Goal: Information Seeking & Learning: Learn about a topic

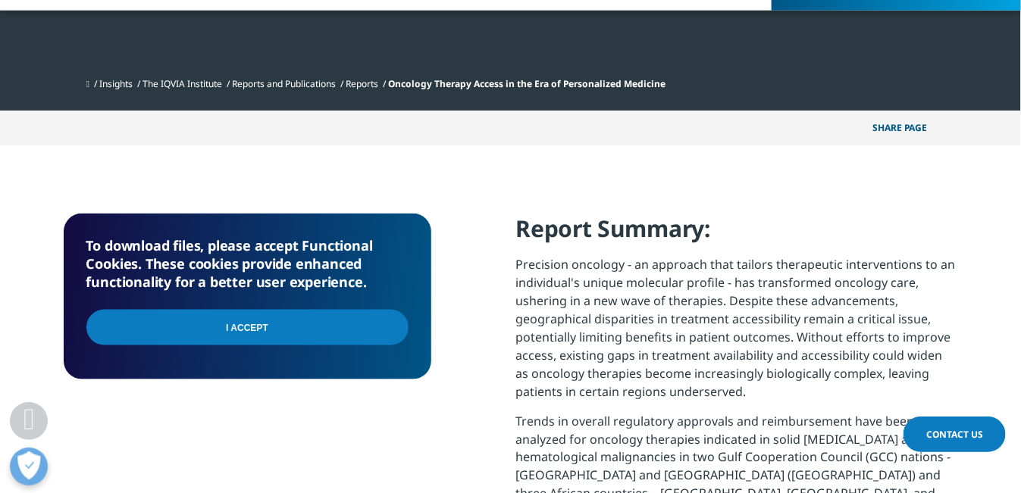
scroll to position [1487, 894]
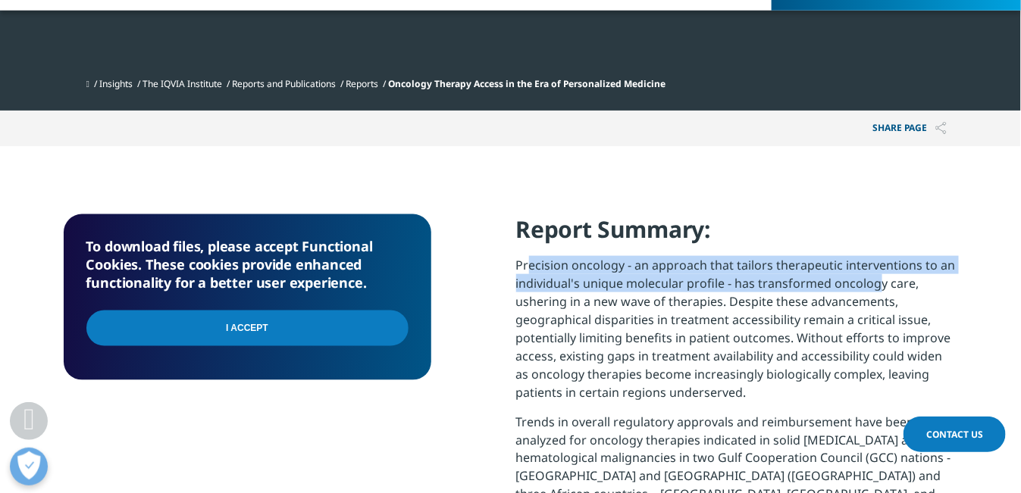
drag, startPoint x: 523, startPoint y: 261, endPoint x: 870, endPoint y: 280, distance: 347.5
click at [870, 280] on p "Precision oncology - an approach that tailors therapeutic interventions to an i…" at bounding box center [737, 334] width 442 height 157
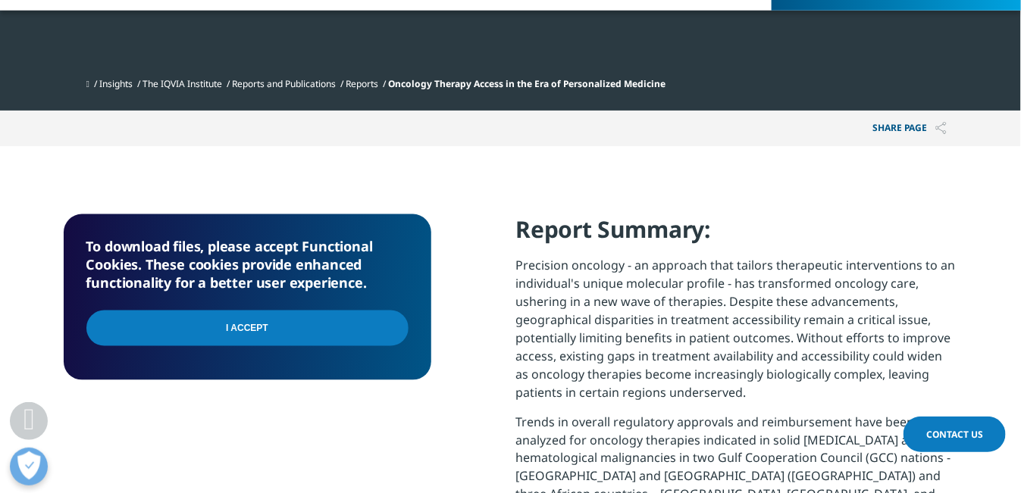
click at [705, 316] on p "Precision oncology - an approach that tailors therapeutic interventions to an i…" at bounding box center [737, 334] width 442 height 157
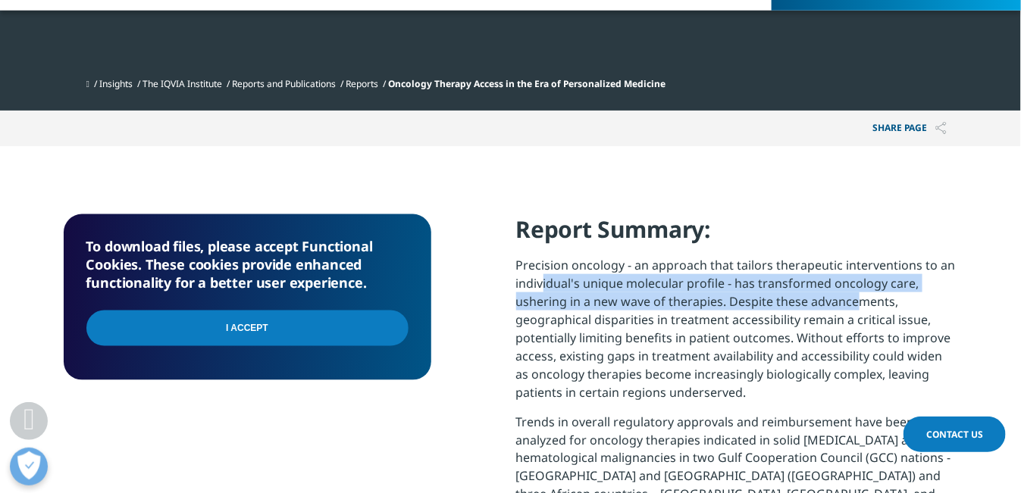
drag, startPoint x: 536, startPoint y: 283, endPoint x: 849, endPoint y: 294, distance: 313.9
click at [849, 294] on p "Precision oncology - an approach that tailors therapeutic interventions to an i…" at bounding box center [737, 334] width 442 height 157
click at [768, 305] on p "Precision oncology - an approach that tailors therapeutic interventions to an i…" at bounding box center [737, 334] width 442 height 157
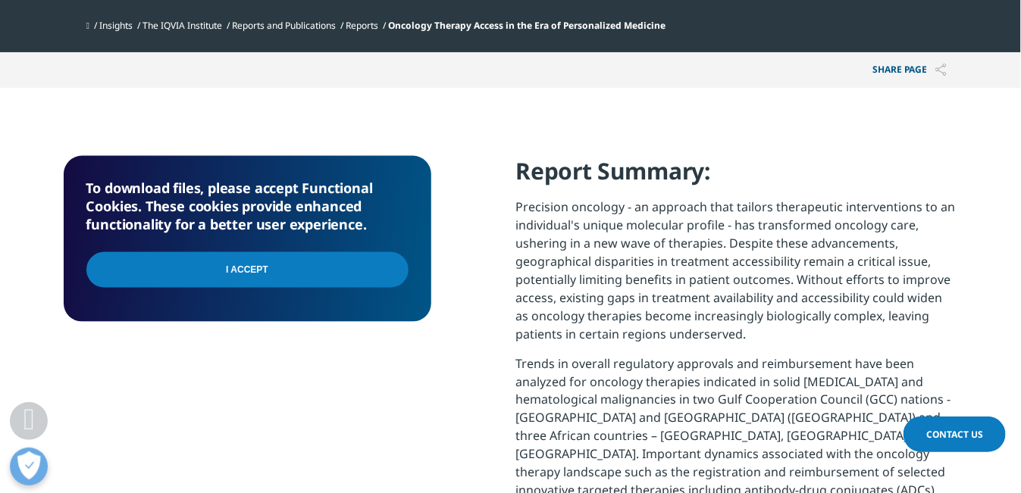
scroll to position [682, 0]
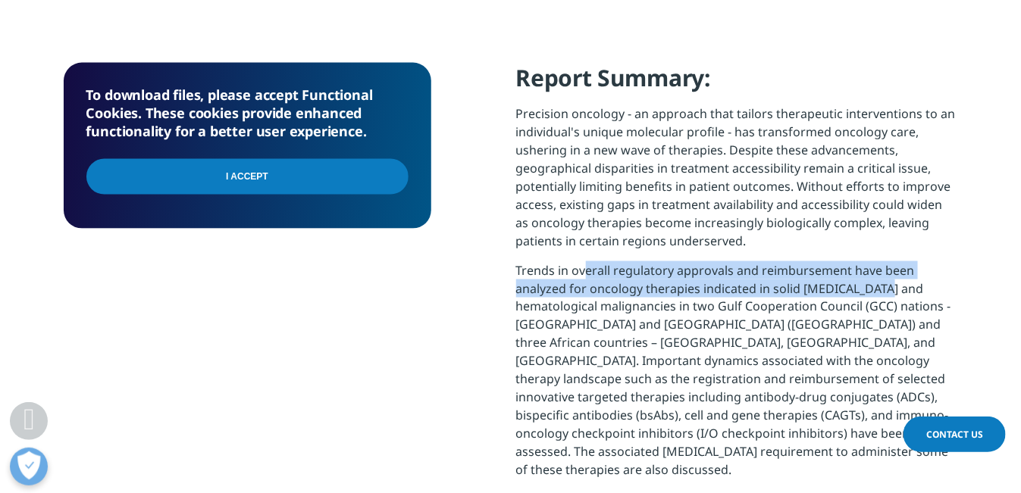
drag, startPoint x: 574, startPoint y: 267, endPoint x: 874, endPoint y: 282, distance: 300.4
click at [874, 282] on p "Trends in overall regulatory approvals and reimbursement have been analyzed for…" at bounding box center [737, 376] width 442 height 230
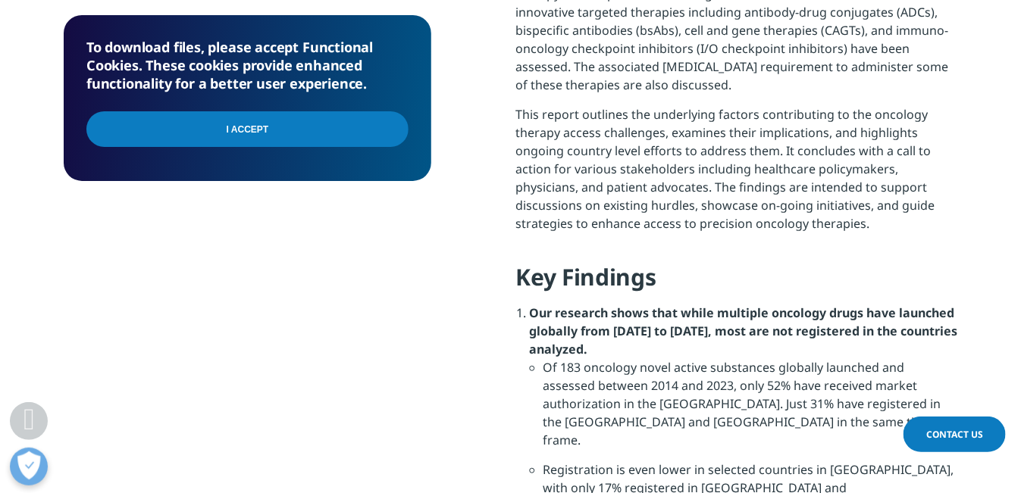
scroll to position [1136, 0]
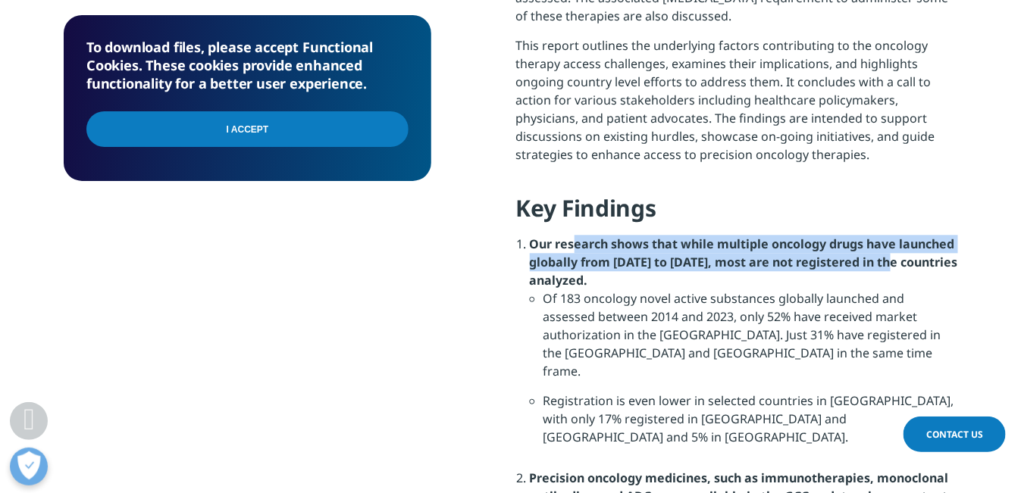
drag, startPoint x: 606, startPoint y: 232, endPoint x: 894, endPoint y: 236, distance: 287.9
click at [894, 236] on strong "Our research shows that while multiple oncology drugs have launched globally fr…" at bounding box center [744, 262] width 428 height 53
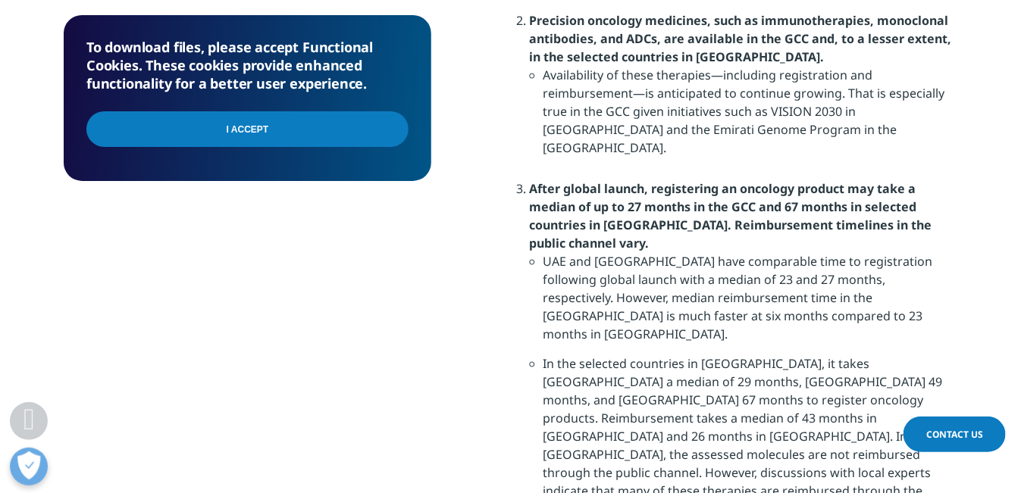
scroll to position [1818, 0]
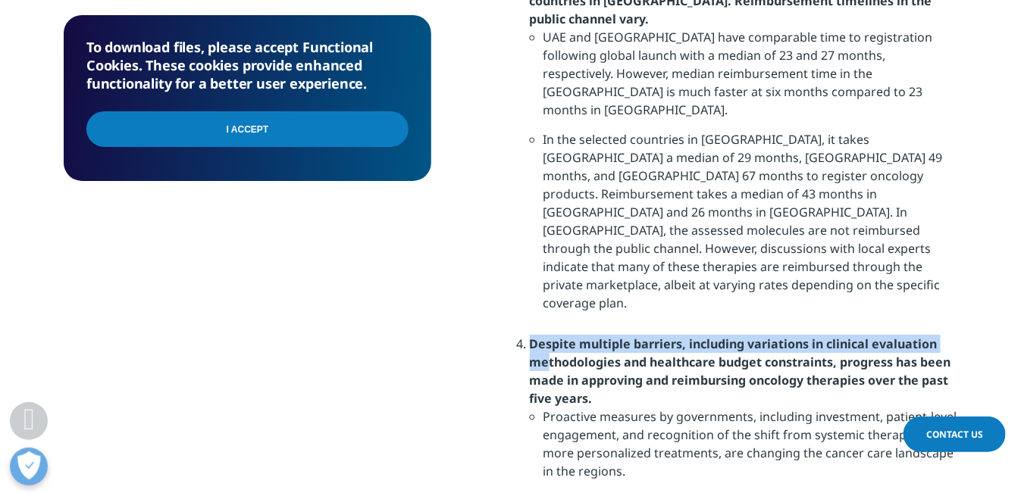
drag, startPoint x: 549, startPoint y: 226, endPoint x: 986, endPoint y: 224, distance: 437.9
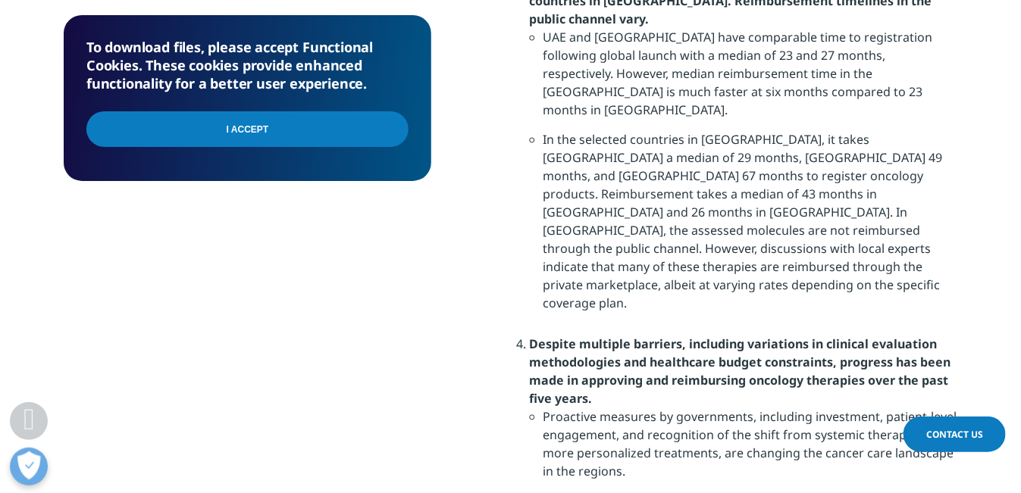
click at [786, 336] on strong "Despite multiple barriers, including variations in clinical evaluation methodol…" at bounding box center [740, 371] width 421 height 71
click at [624, 336] on strong "Despite multiple barriers, including variations in clinical evaluation methodol…" at bounding box center [740, 371] width 421 height 71
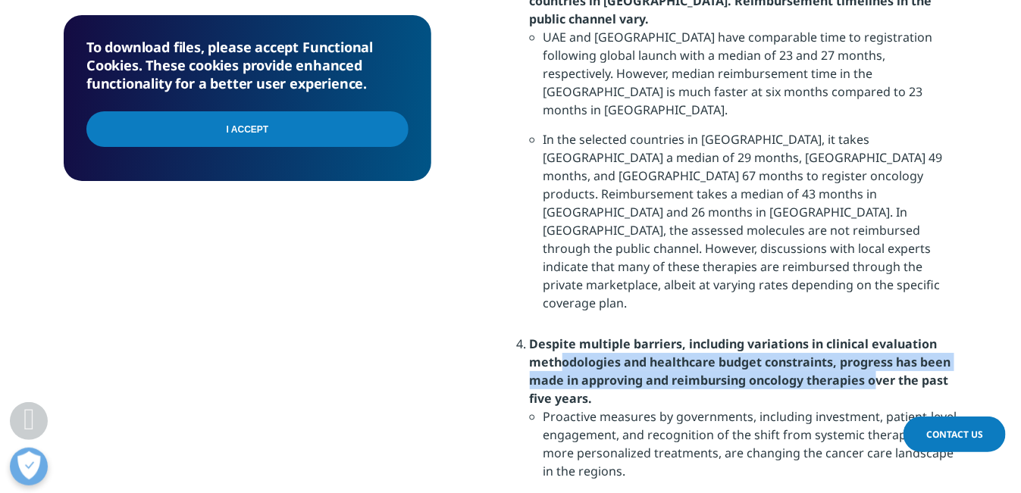
drag, startPoint x: 561, startPoint y: 234, endPoint x: 811, endPoint y: 248, distance: 250.4
click at [871, 336] on strong "Despite multiple barriers, including variations in clinical evaluation methodol…" at bounding box center [740, 371] width 421 height 71
click at [807, 336] on strong "Despite multiple barriers, including variations in clinical evaluation methodol…" at bounding box center [740, 371] width 421 height 71
click at [564, 336] on strong "Despite multiple barriers, including variations in clinical evaluation methodol…" at bounding box center [740, 371] width 421 height 71
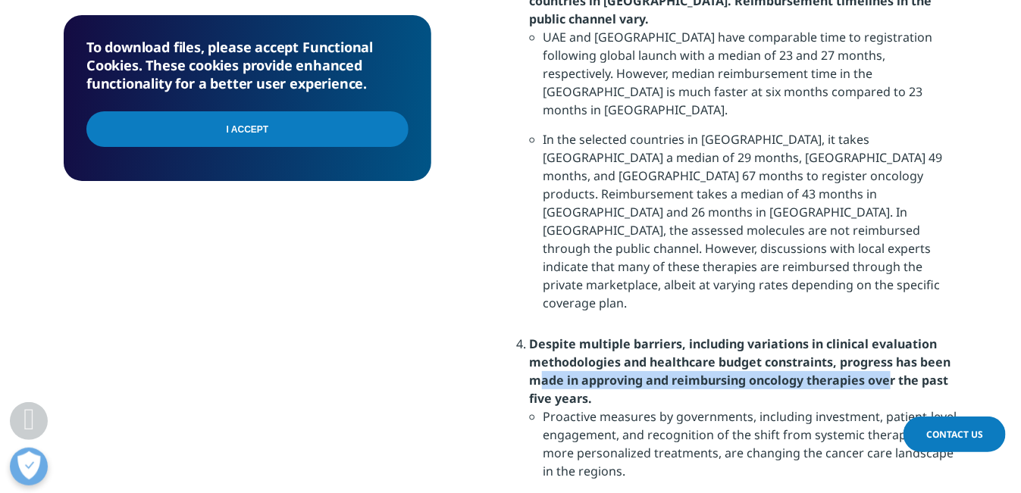
drag, startPoint x: 543, startPoint y: 256, endPoint x: 889, endPoint y: 256, distance: 346.3
click at [889, 336] on strong "Despite multiple barriers, including variations in clinical evaluation methodol…" at bounding box center [740, 371] width 421 height 71
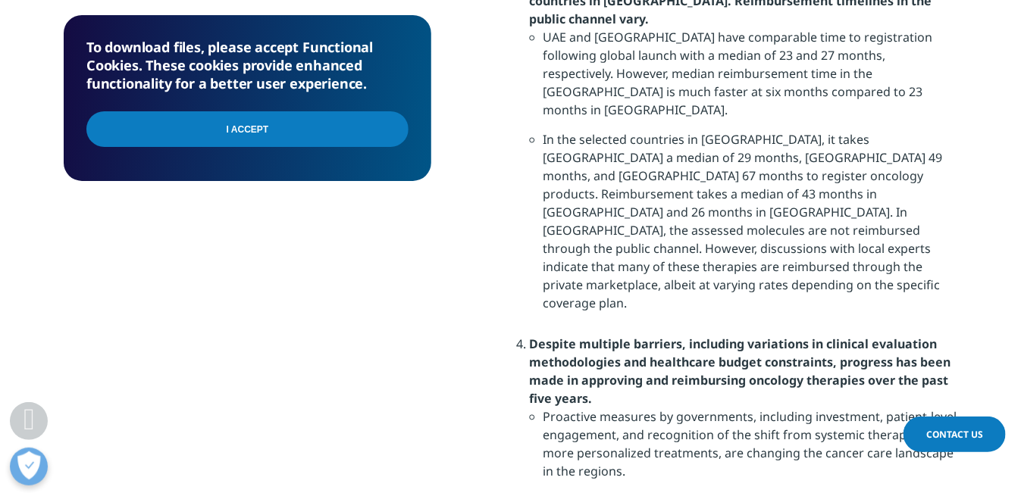
click at [606, 408] on li "Proactive measures by governments, including investment, patient-level engageme…" at bounding box center [750, 450] width 414 height 84
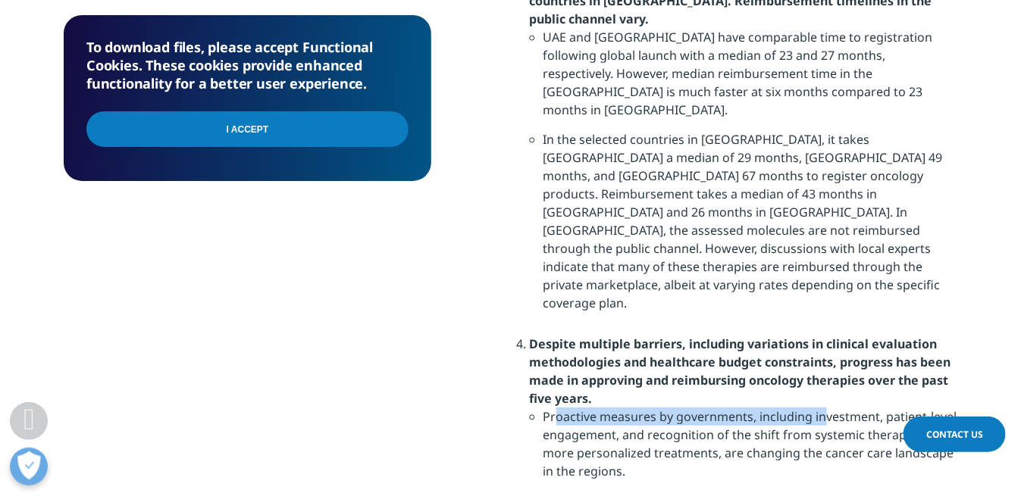
drag, startPoint x: 557, startPoint y: 288, endPoint x: 824, endPoint y: 296, distance: 266.8
click at [824, 408] on li "Proactive measures by governments, including investment, patient-level engageme…" at bounding box center [750, 450] width 414 height 84
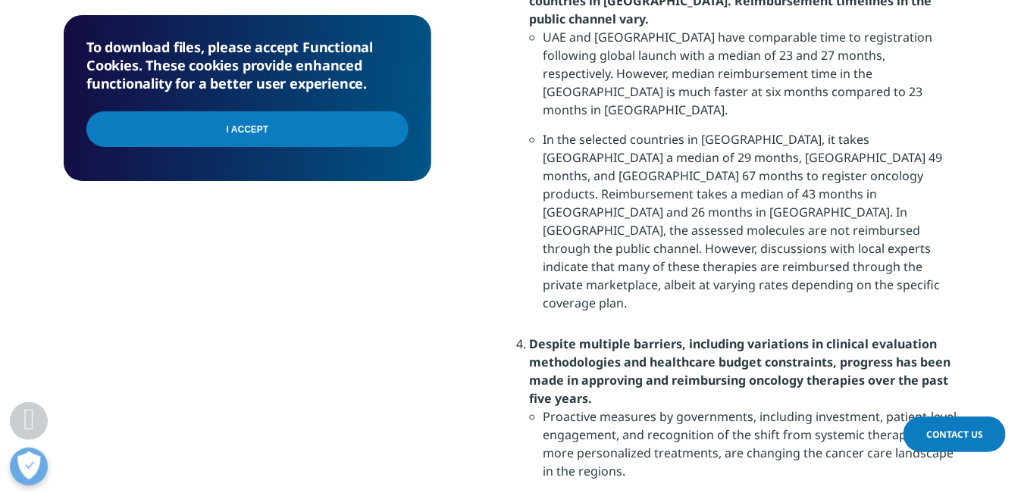
click at [739, 408] on li "Proactive measures by governments, including investment, patient-level engageme…" at bounding box center [750, 450] width 414 height 84
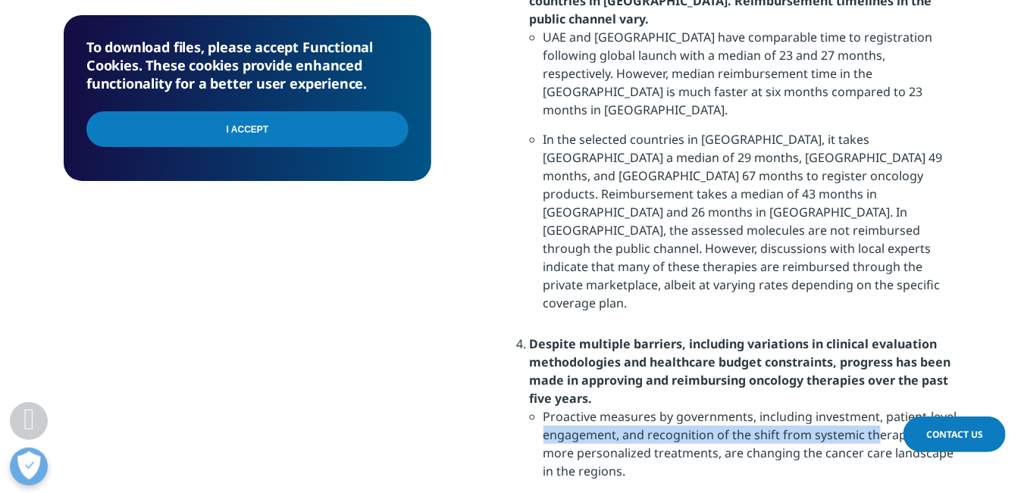
drag, startPoint x: 546, startPoint y: 308, endPoint x: 876, endPoint y: 314, distance: 330.4
click at [876, 408] on li "Proactive measures by governments, including investment, patient-level engageme…" at bounding box center [750, 450] width 414 height 84
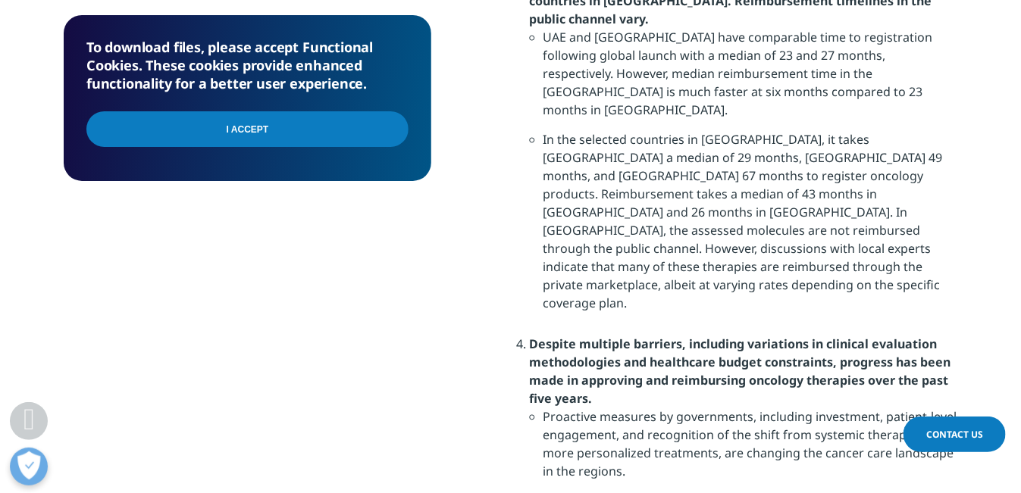
click at [774, 408] on li "Proactive measures by governments, including investment, patient-level engageme…" at bounding box center [750, 450] width 414 height 84
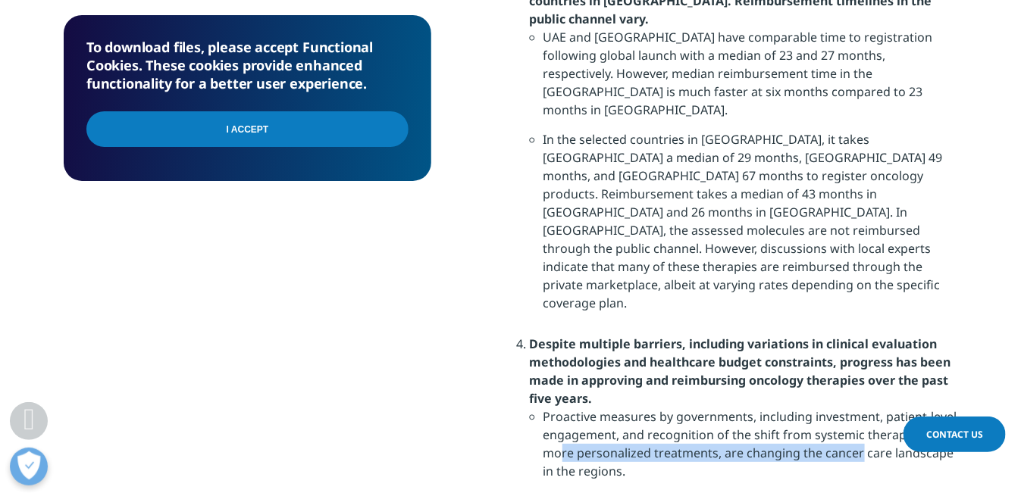
drag, startPoint x: 560, startPoint y: 324, endPoint x: 863, endPoint y: 330, distance: 303.1
click at [863, 408] on li "Proactive measures by governments, including investment, patient-level engageme…" at bounding box center [750, 450] width 414 height 84
click at [777, 408] on li "Proactive measures by governments, including investment, patient-level engageme…" at bounding box center [750, 450] width 414 height 84
drag, startPoint x: 717, startPoint y: 324, endPoint x: 940, endPoint y: 329, distance: 223.6
click at [940, 408] on li "Proactive measures by governments, including investment, patient-level engageme…" at bounding box center [750, 450] width 414 height 84
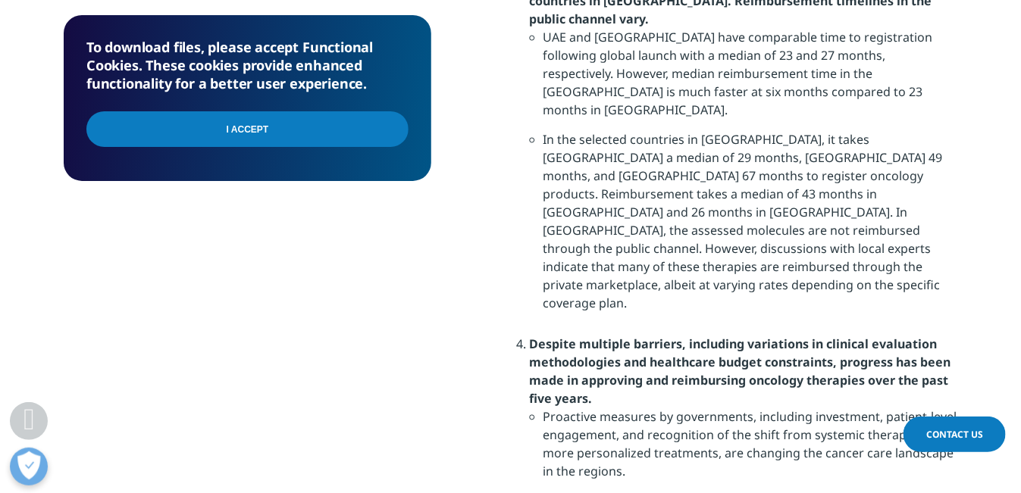
click at [798, 408] on li "Proactive measures by governments, including investment, patient-level engageme…" at bounding box center [750, 450] width 414 height 84
drag, startPoint x: 552, startPoint y: 346, endPoint x: 639, endPoint y: 348, distance: 87.1
click at [639, 408] on li "Proactive measures by governments, including investment, patient-level engageme…" at bounding box center [750, 450] width 414 height 84
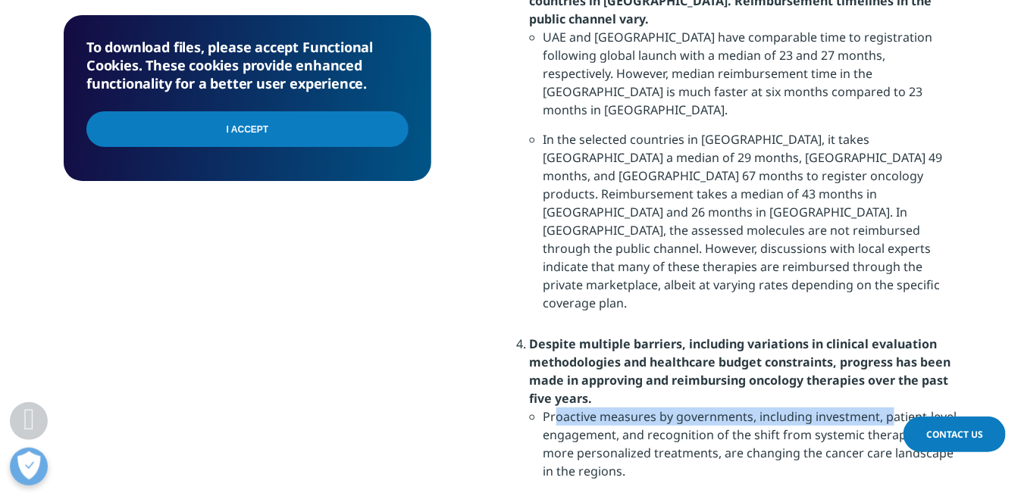
drag, startPoint x: 555, startPoint y: 289, endPoint x: 886, endPoint y: 293, distance: 331.9
click at [886, 408] on li "Proactive measures by governments, including investment, patient-level engageme…" at bounding box center [750, 450] width 414 height 84
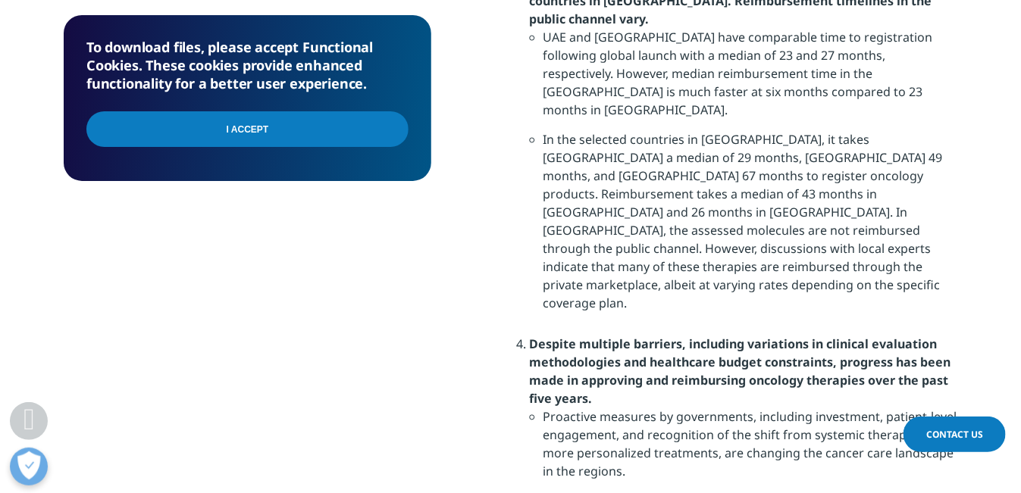
click at [796, 408] on li "Proactive measures by governments, including investment, patient-level engageme…" at bounding box center [750, 450] width 414 height 84
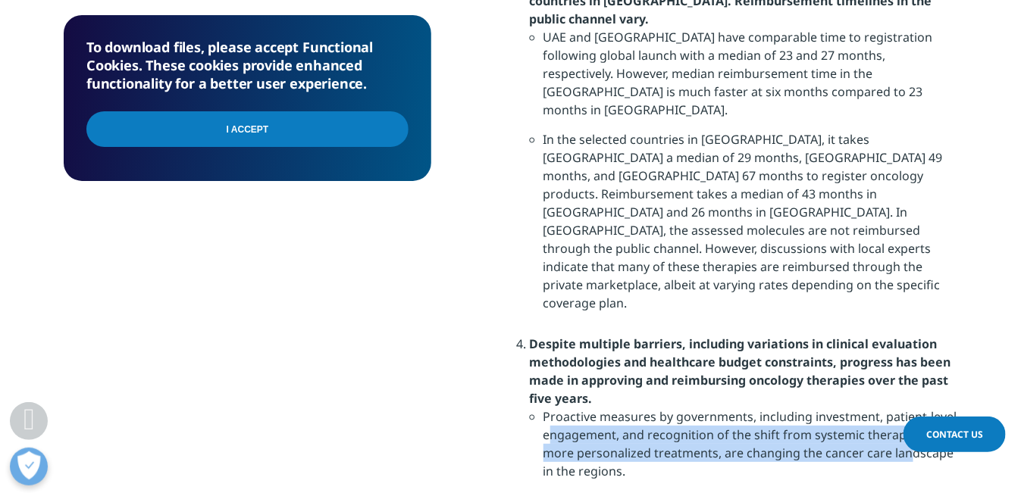
drag, startPoint x: 550, startPoint y: 311, endPoint x: 911, endPoint y: 317, distance: 360.7
click at [911, 408] on li "Proactive measures by governments, including investment, patient-level engageme…" at bounding box center [750, 450] width 414 height 84
click at [802, 408] on li "Proactive measures by governments, including investment, patient-level engageme…" at bounding box center [750, 450] width 414 height 84
